Goal: Find contact information: Find contact information

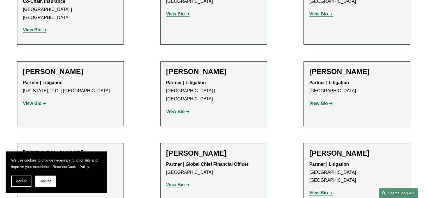
scroll to position [4390, 0]
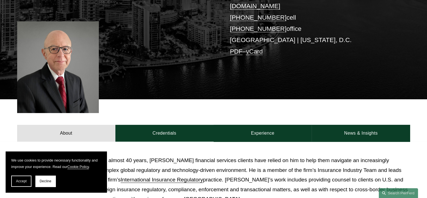
scroll to position [140, 0]
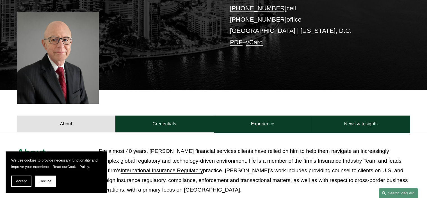
drag, startPoint x: 21, startPoint y: 182, endPoint x: 27, endPoint y: 177, distance: 7.5
click at [21, 181] on span "Accept" at bounding box center [21, 181] width 11 height 4
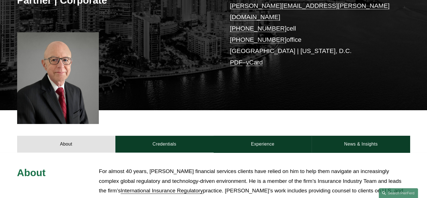
scroll to position [56, 0]
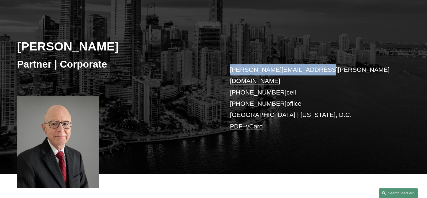
drag, startPoint x: 318, startPoint y: 68, endPoint x: 229, endPoint y: 71, distance: 89.0
click at [229, 71] on div "[PERSON_NAME] Partner | Corporate [PERSON_NAME][EMAIL_ADDRESS][PERSON_NAME][DOM…" at bounding box center [213, 89] width 427 height 169
